Goal: Complete application form

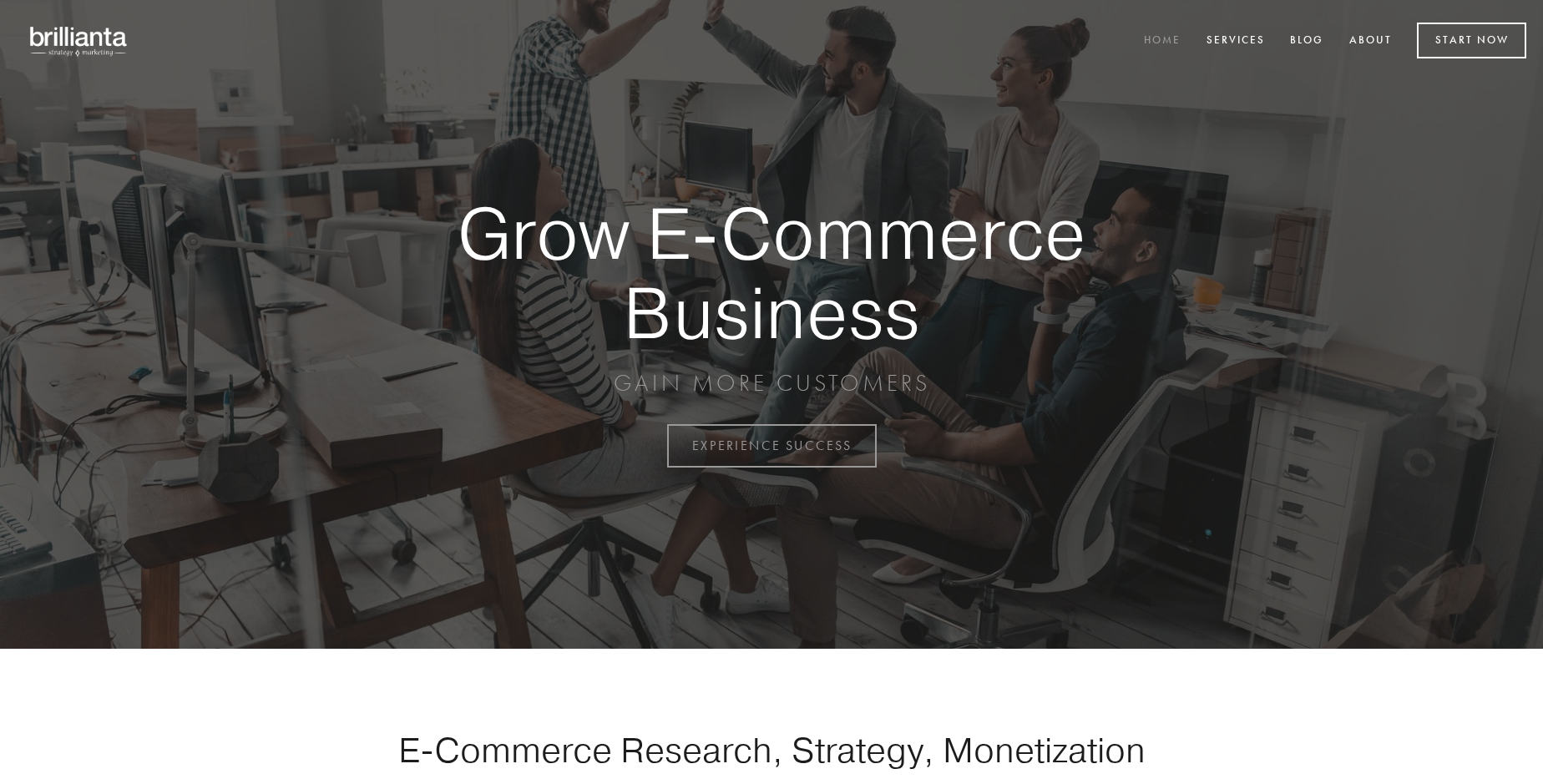
scroll to position [4374, 0]
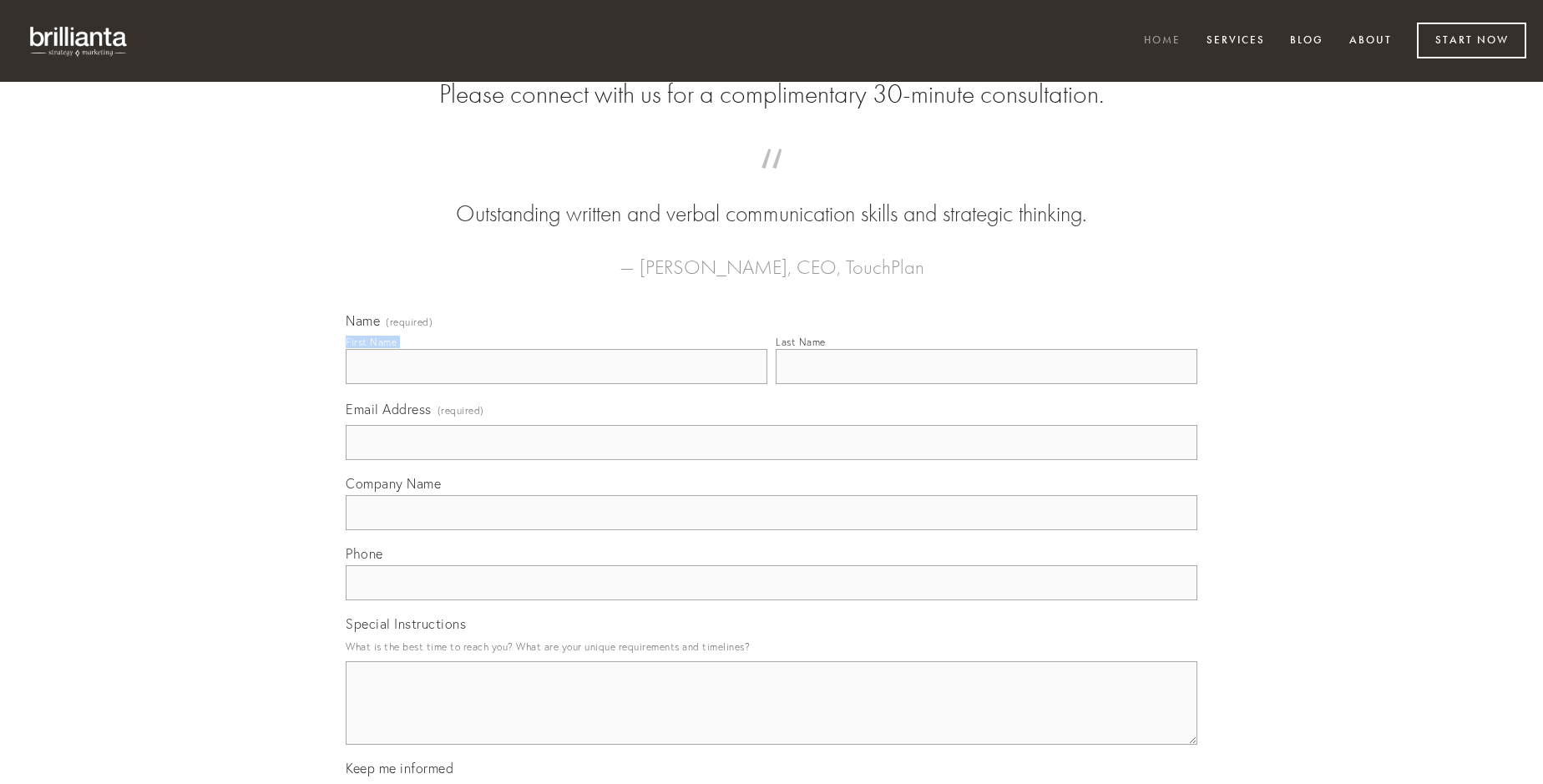
type input "[PERSON_NAME]"
click at [986, 383] on input "Last Name" at bounding box center [986, 366] width 422 height 35
type input "[PERSON_NAME]"
click at [771, 460] on input "Email Address (required)" at bounding box center [771, 441] width 852 height 35
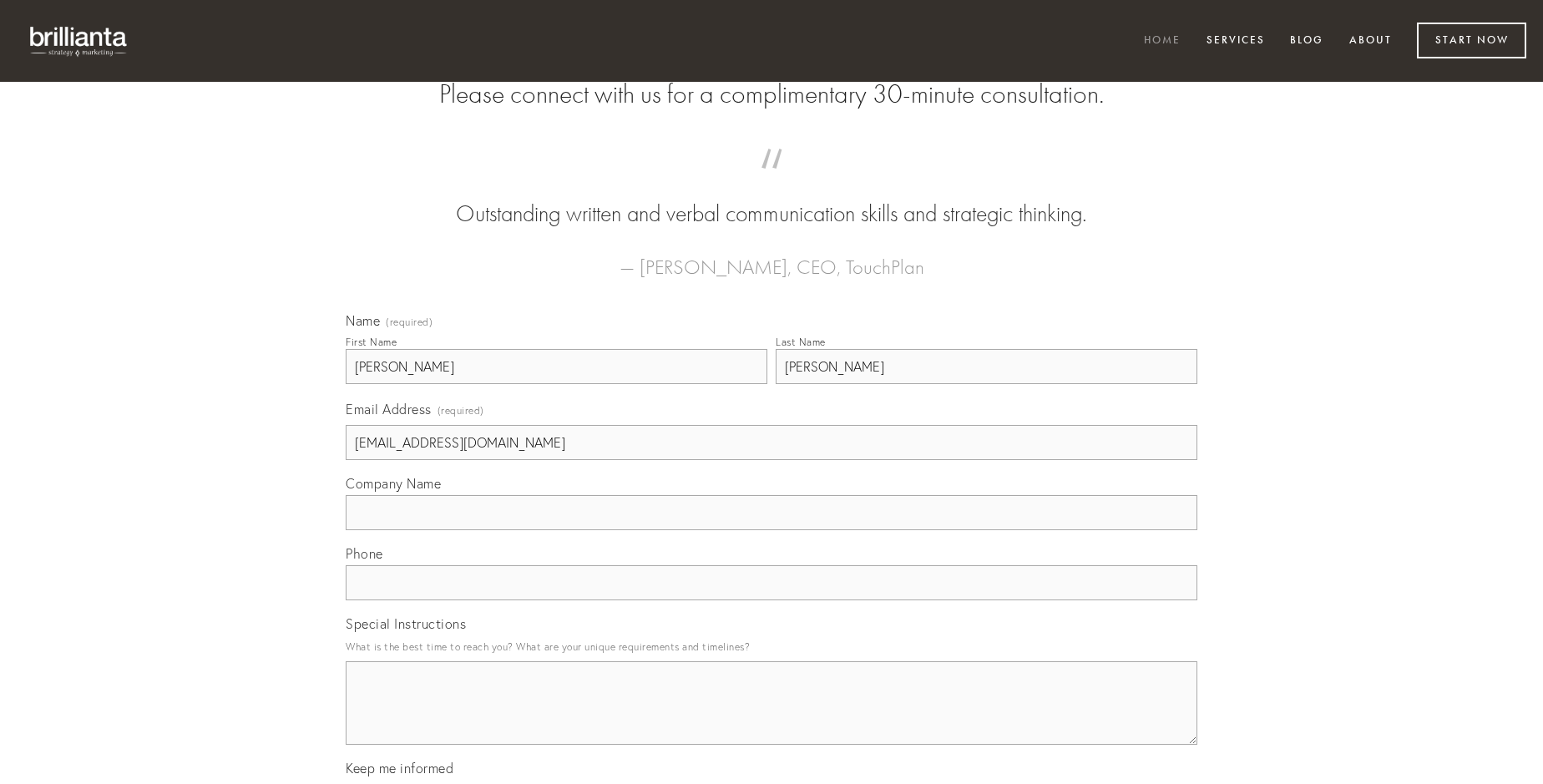
type input "[EMAIL_ADDRESS][DOMAIN_NAME]"
click at [771, 530] on input "Company Name" at bounding box center [771, 512] width 852 height 35
type input "harum"
click at [771, 600] on input "text" at bounding box center [771, 582] width 852 height 35
click at [771, 717] on textarea "Special Instructions" at bounding box center [771, 703] width 852 height 84
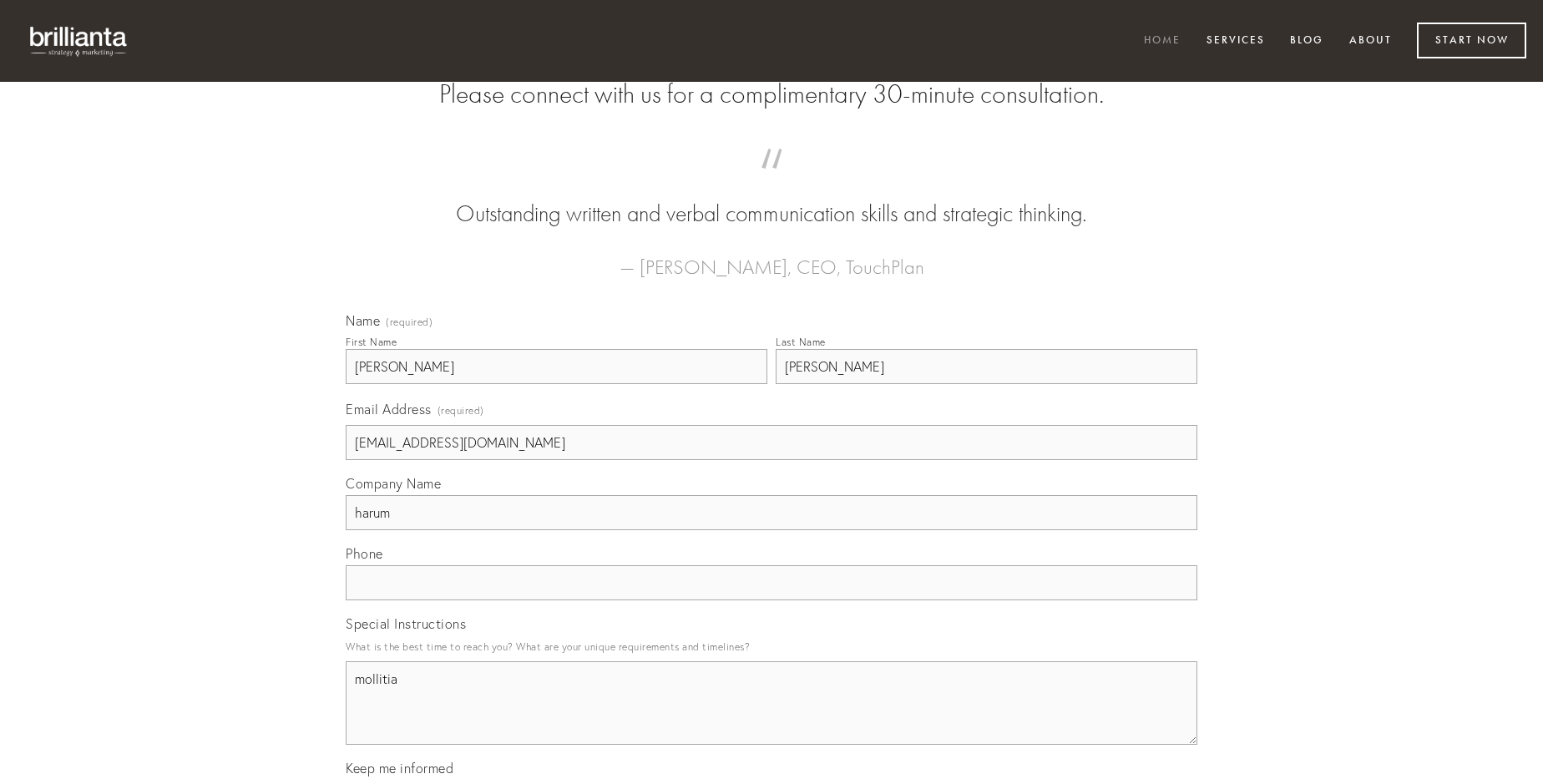
type textarea "mollitia"
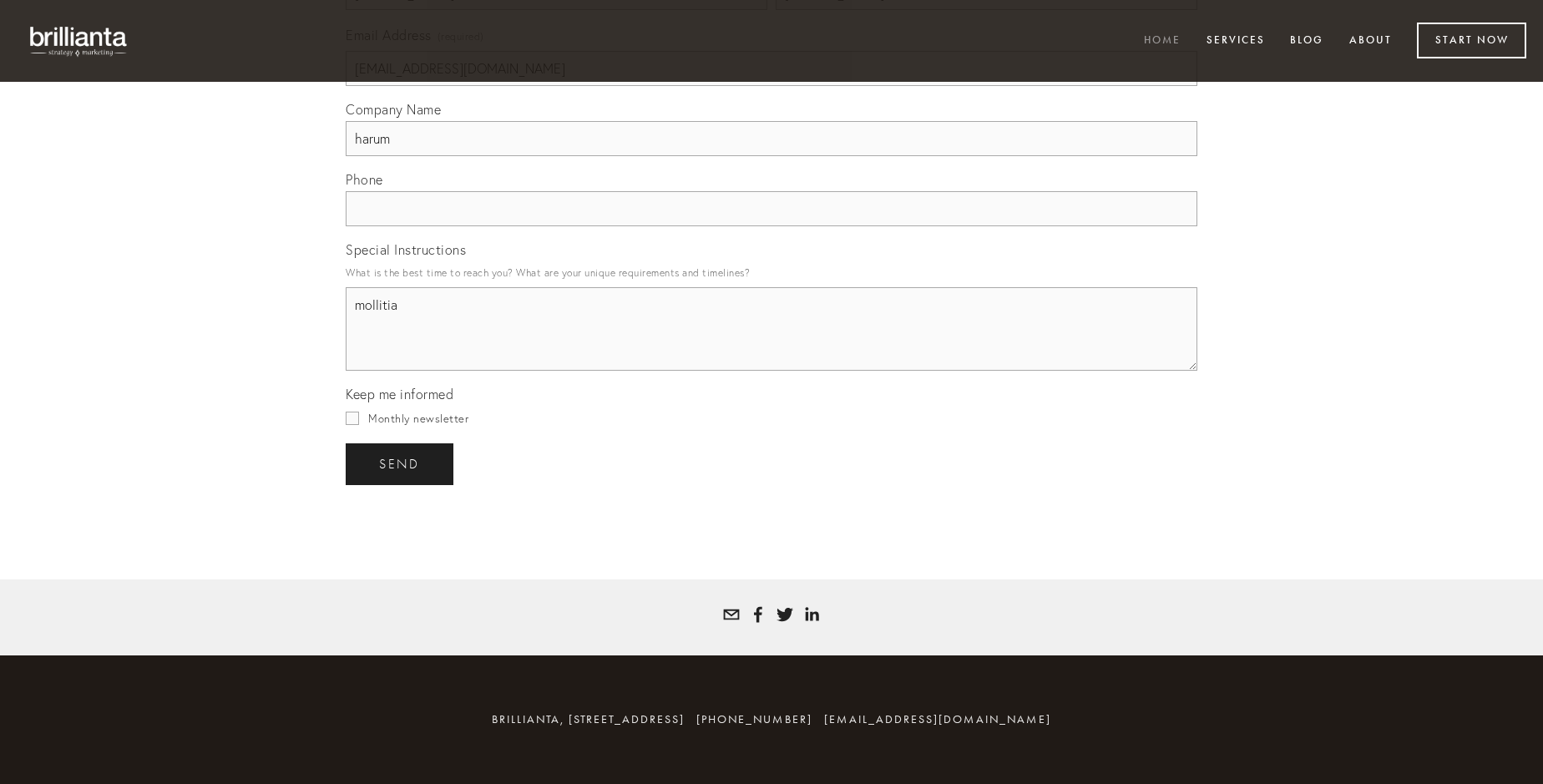
click at [401, 463] on span "send" at bounding box center [399, 464] width 41 height 15
